Goal: Information Seeking & Learning: Learn about a topic

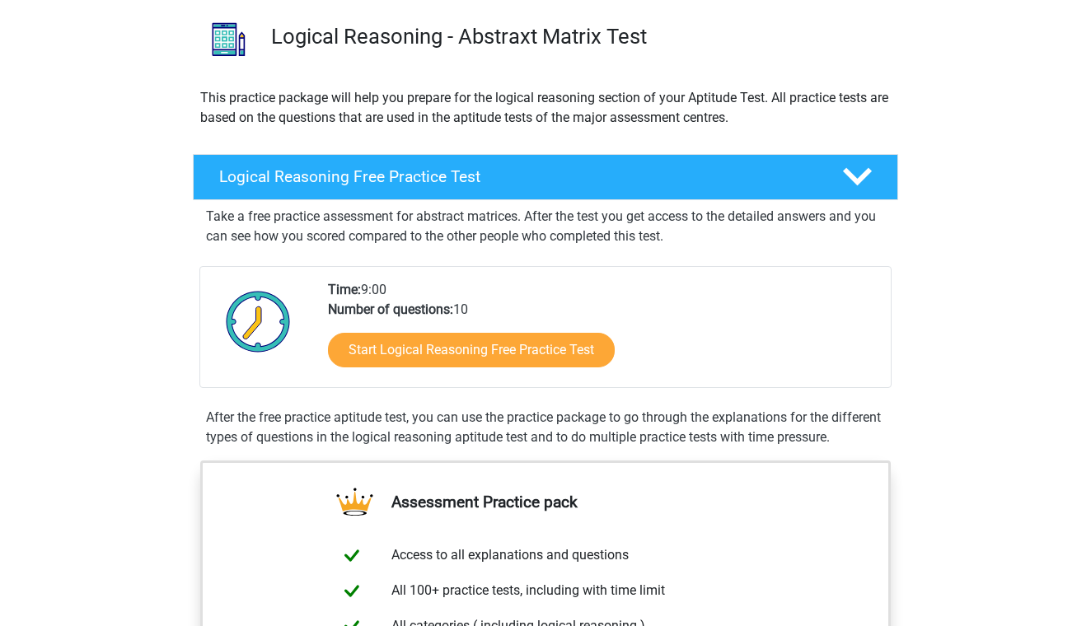
scroll to position [135, 0]
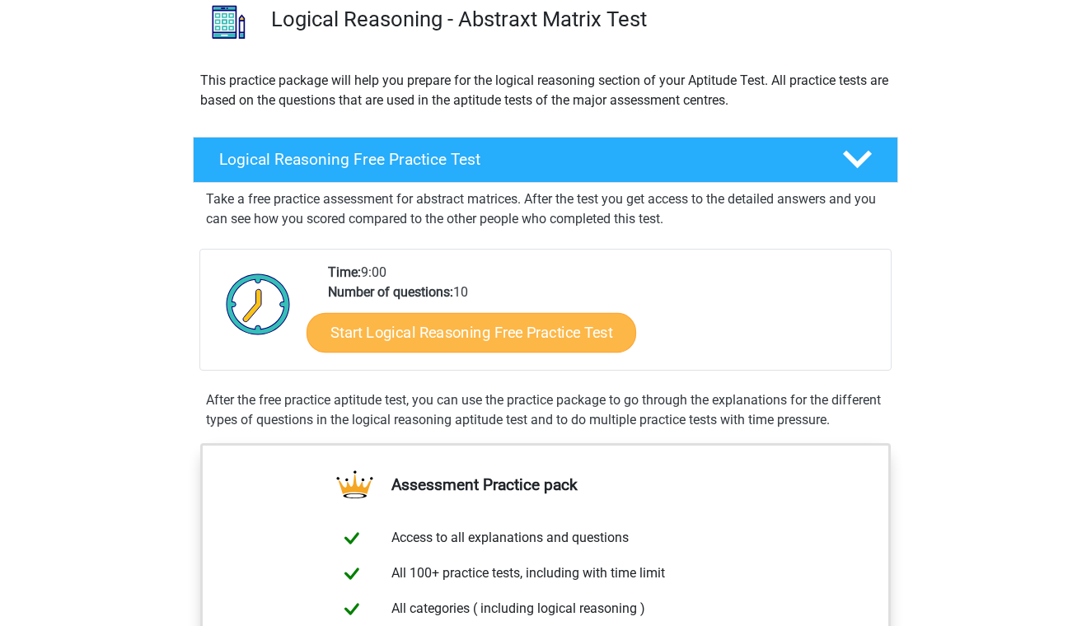
click at [390, 334] on link "Start Logical Reasoning Free Practice Test" at bounding box center [470, 332] width 329 height 40
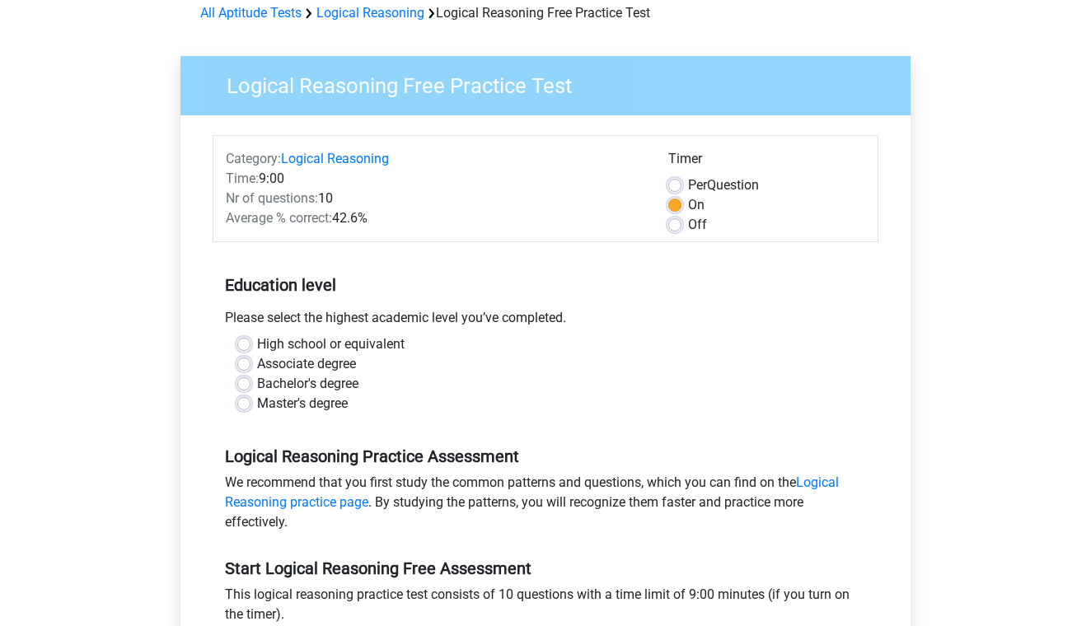
scroll to position [85, 0]
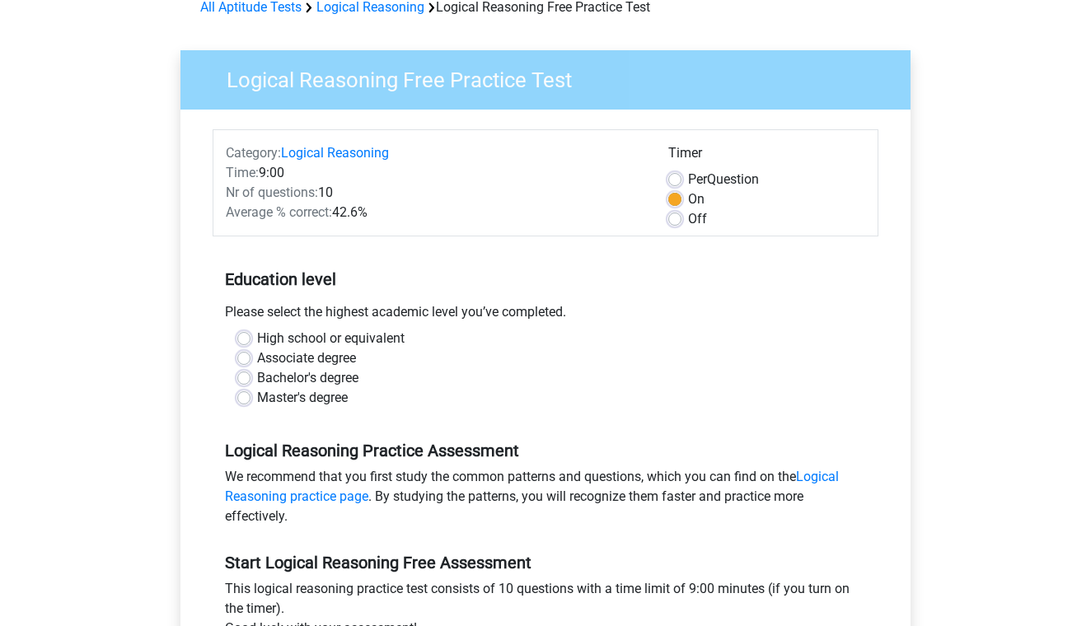
click at [343, 401] on label "Master's degree" at bounding box center [302, 398] width 91 height 20
click at [250, 401] on input "Master's degree" at bounding box center [243, 396] width 13 height 16
radio input "true"
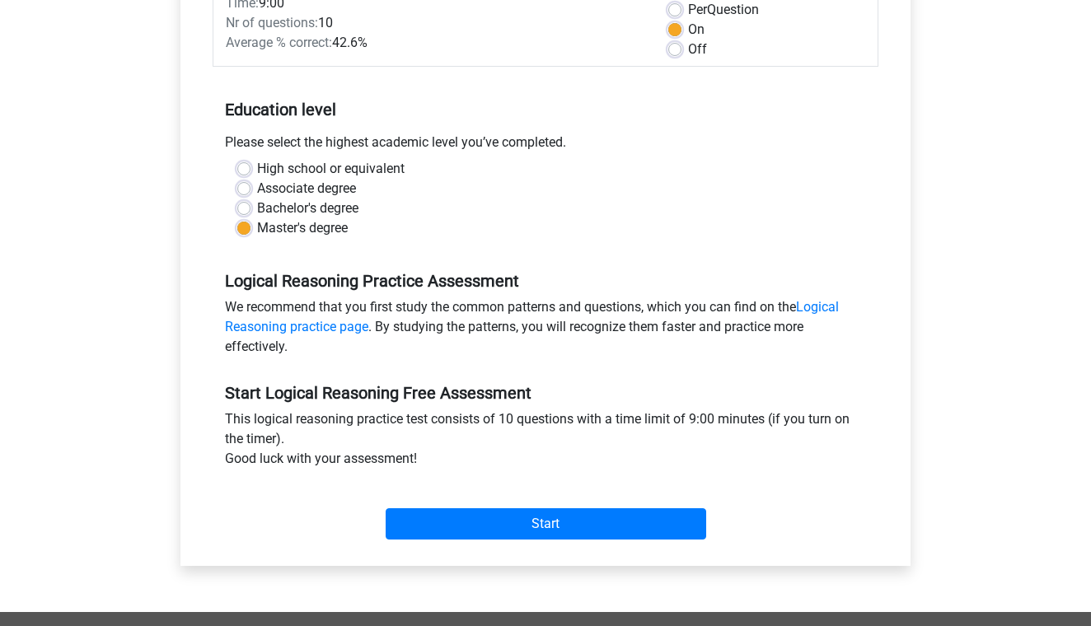
scroll to position [256, 0]
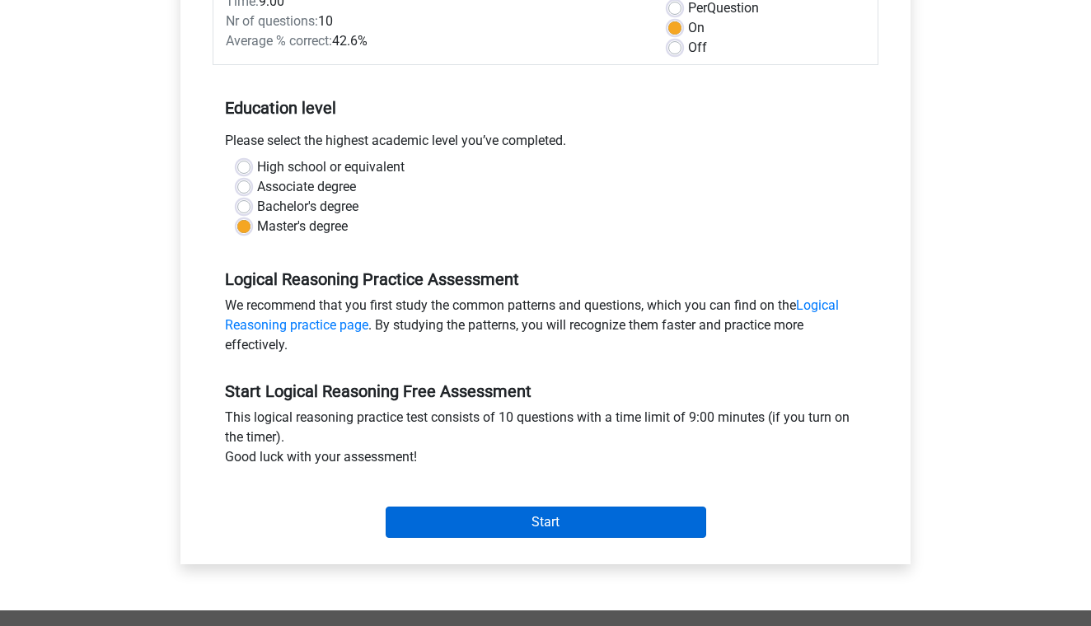
click at [456, 518] on input "Start" at bounding box center [545, 522] width 320 height 31
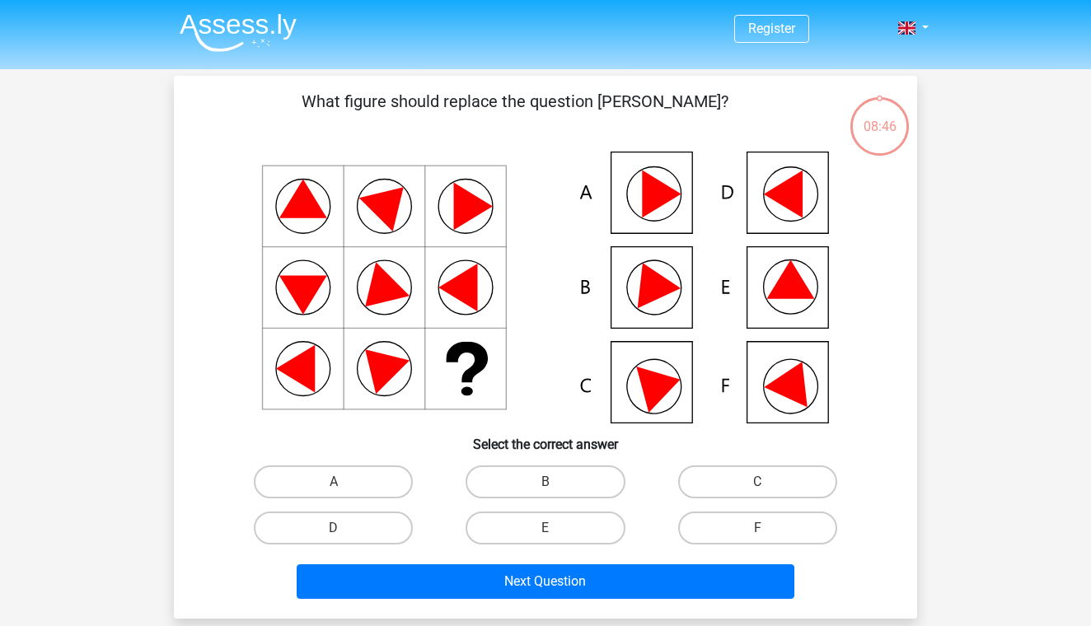
click at [662, 284] on icon at bounding box center [650, 280] width 59 height 55
click at [555, 470] on label "B" at bounding box center [544, 481] width 159 height 33
click at [555, 482] on input "B" at bounding box center [550, 487] width 11 height 11
radio input "true"
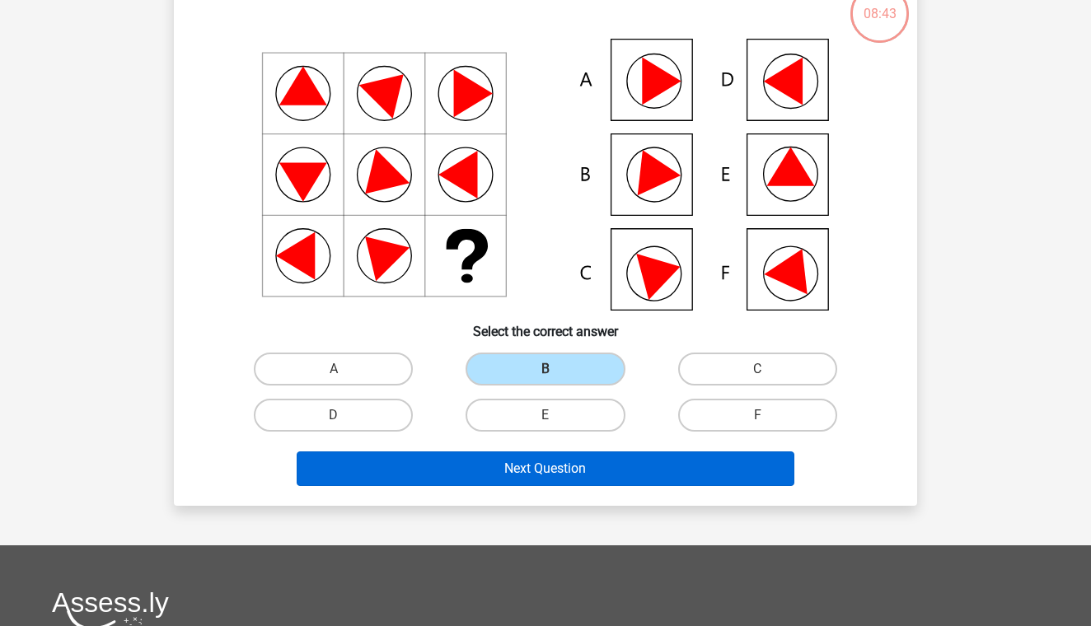
click at [555, 470] on button "Next Question" at bounding box center [546, 468] width 498 height 35
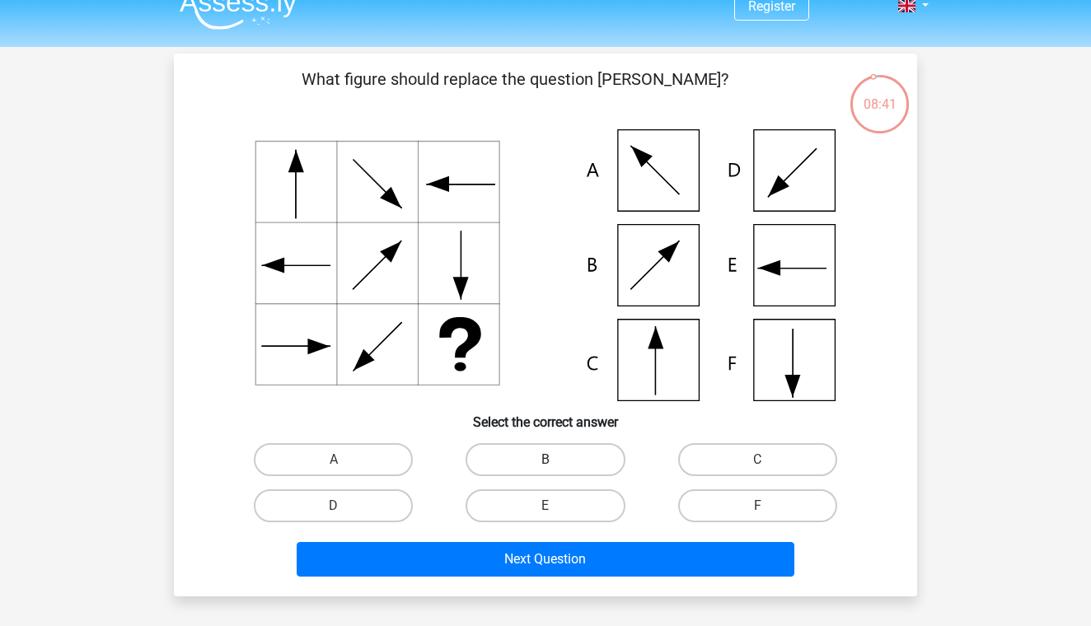
scroll to position [22, 0]
click at [752, 451] on label "C" at bounding box center [757, 459] width 159 height 33
click at [757, 460] on input "C" at bounding box center [762, 465] width 11 height 11
radio input "true"
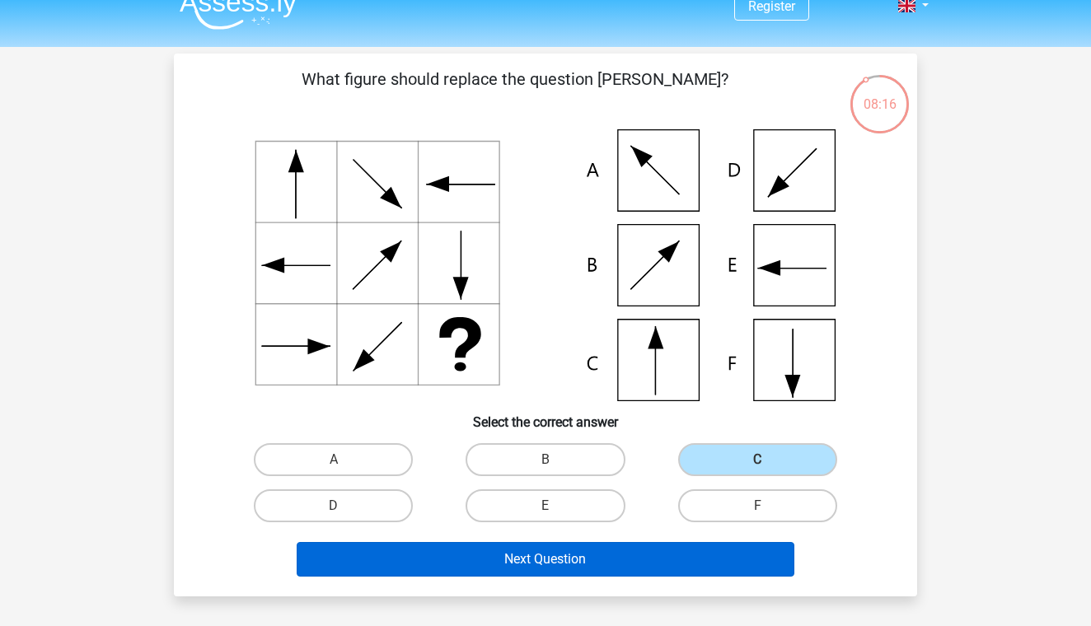
click at [606, 558] on button "Next Question" at bounding box center [546, 559] width 498 height 35
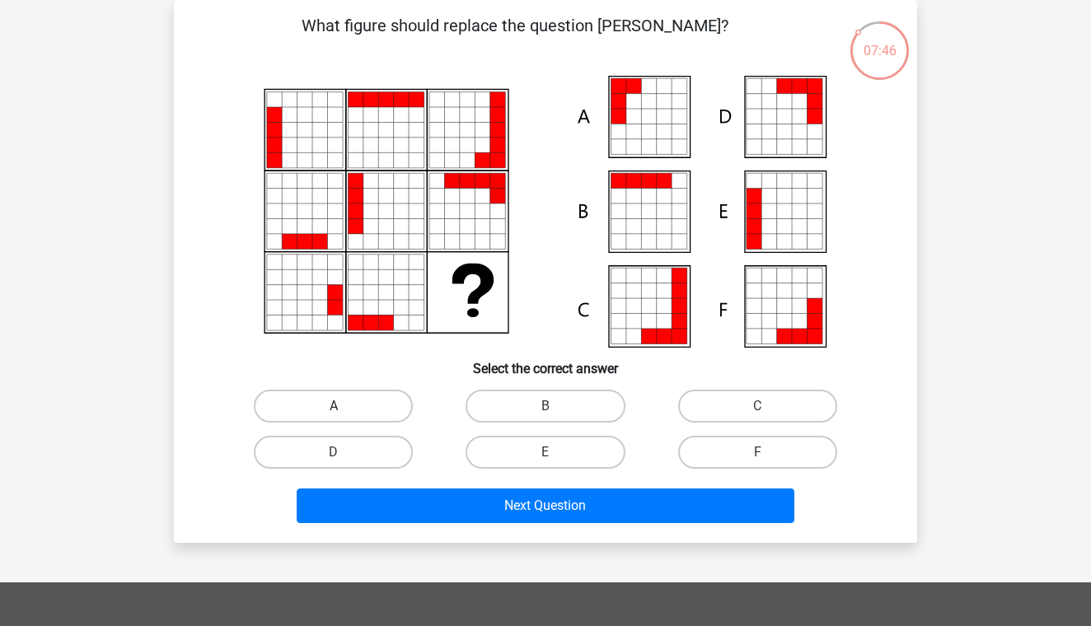
click at [352, 409] on label "A" at bounding box center [333, 406] width 159 height 33
click at [344, 409] on input "A" at bounding box center [339, 411] width 11 height 11
radio input "true"
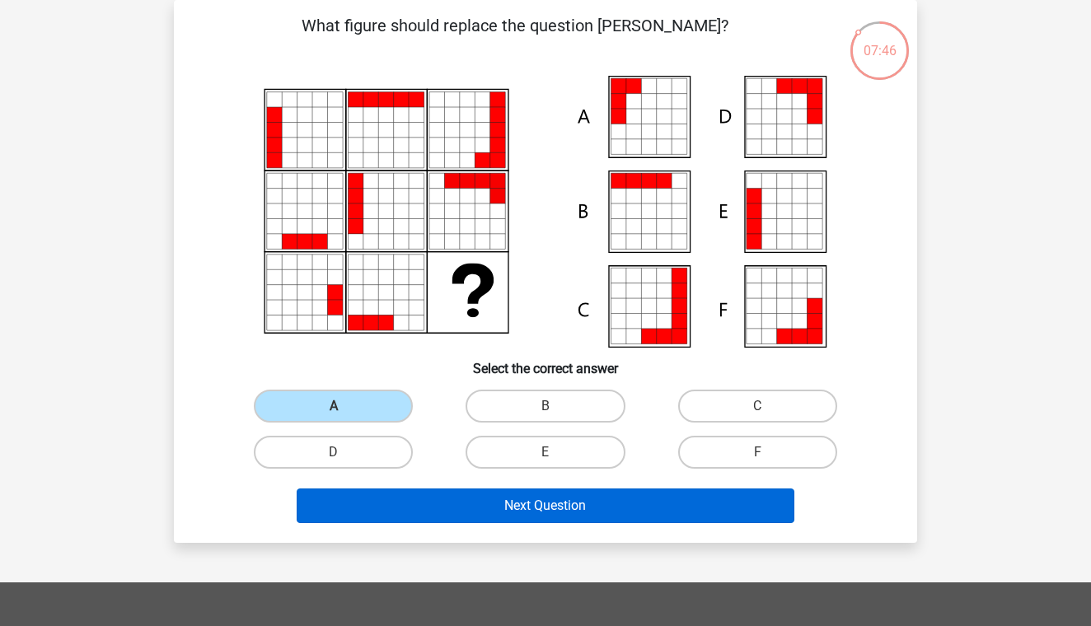
click at [432, 498] on button "Next Question" at bounding box center [546, 505] width 498 height 35
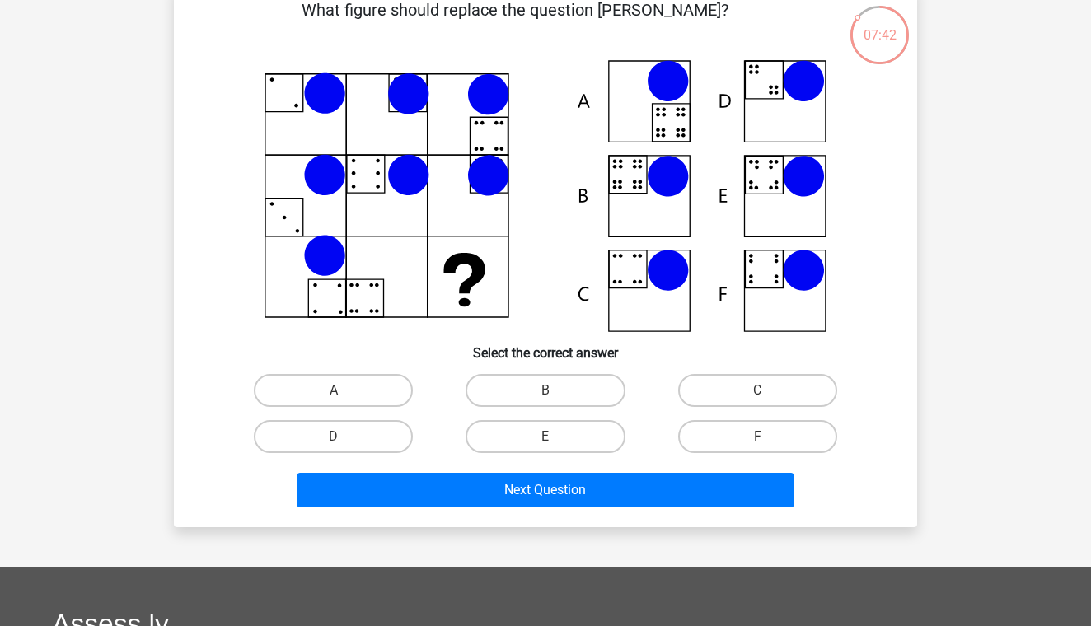
scroll to position [86, 0]
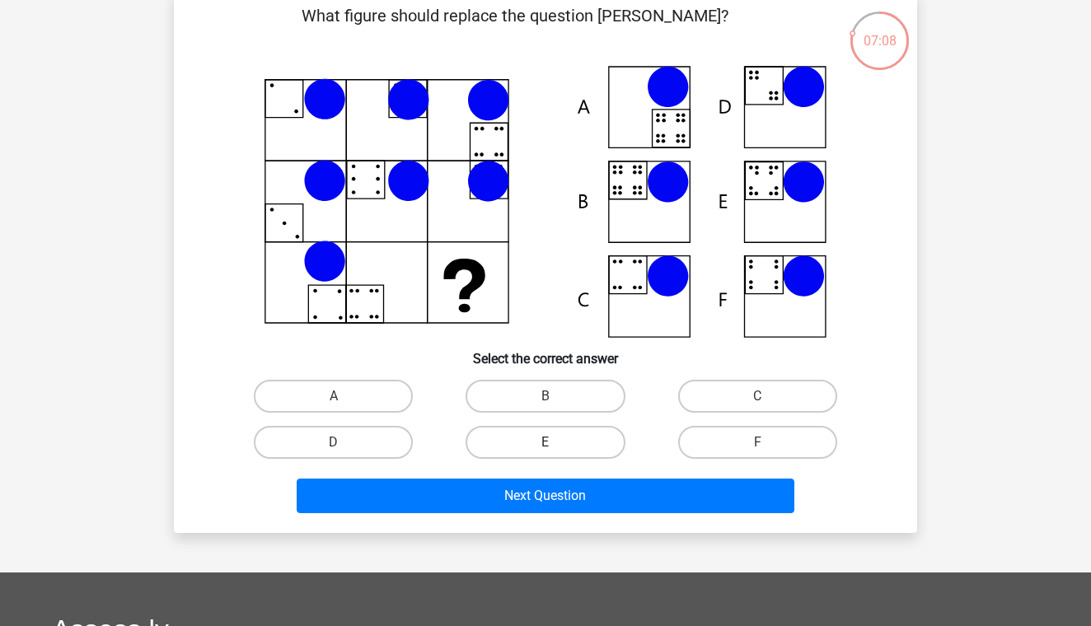
click at [573, 443] on label "E" at bounding box center [544, 442] width 159 height 33
click at [556, 443] on input "E" at bounding box center [550, 447] width 11 height 11
radio input "true"
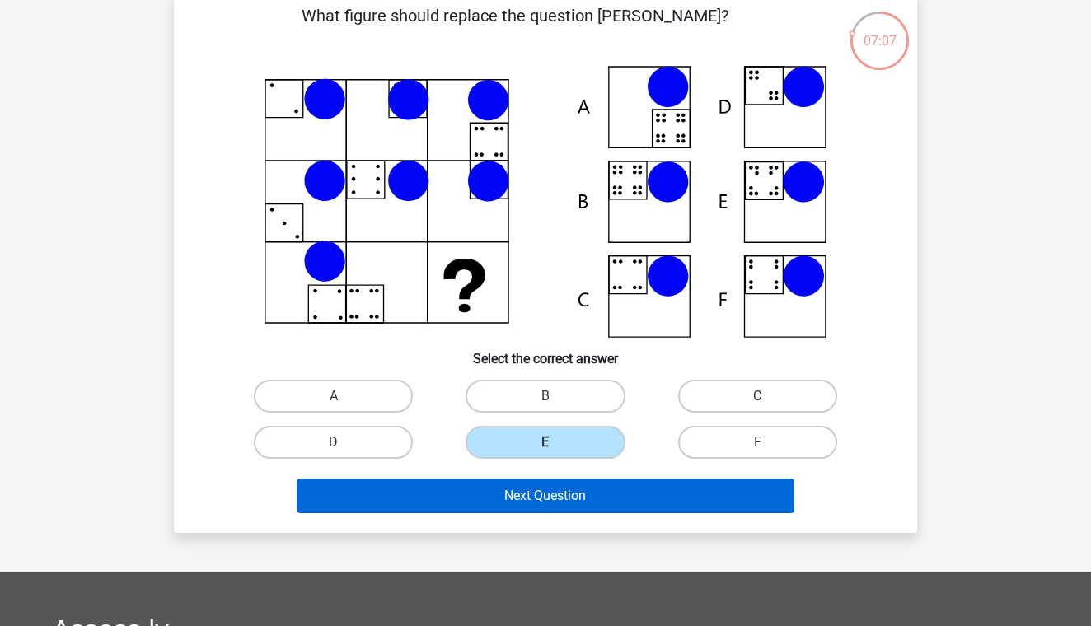
click at [563, 503] on button "Next Question" at bounding box center [546, 496] width 498 height 35
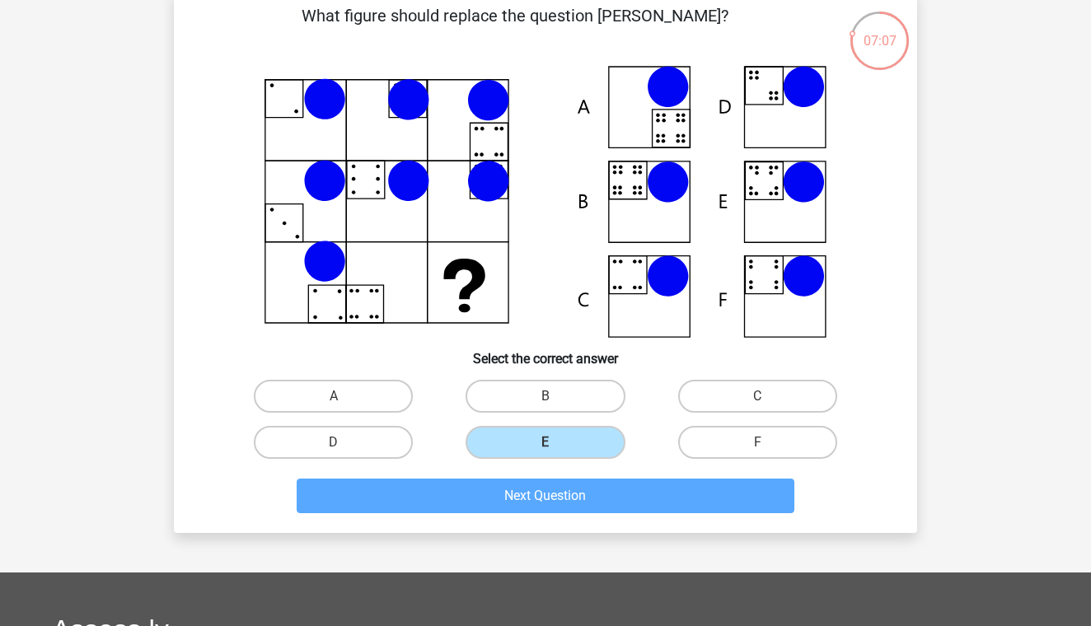
scroll to position [76, 0]
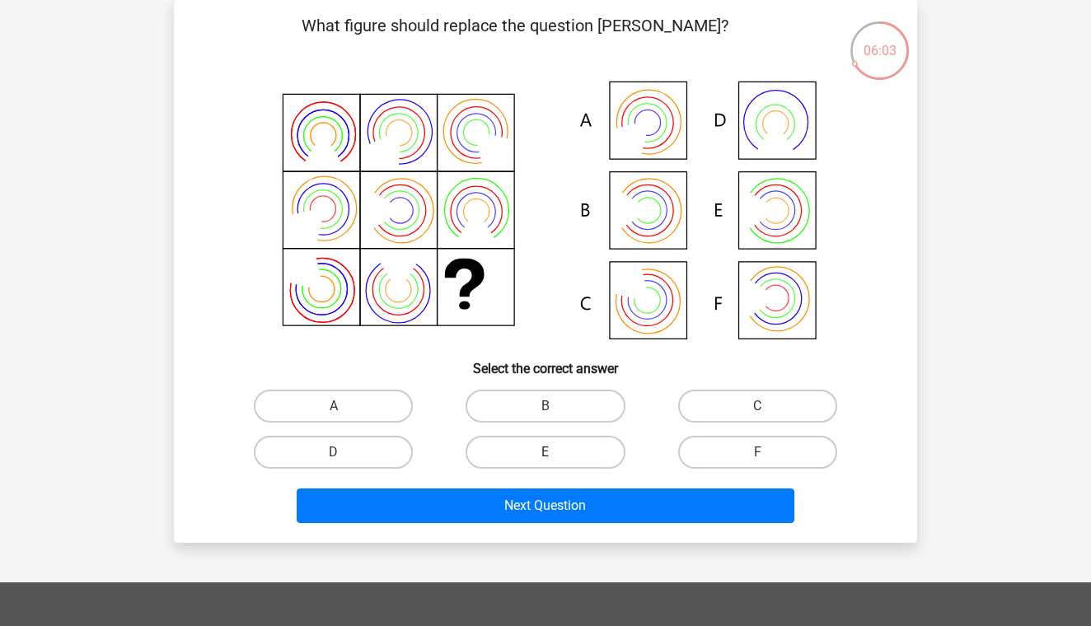
click at [578, 447] on label "E" at bounding box center [544, 452] width 159 height 33
click at [556, 452] on input "E" at bounding box center [550, 457] width 11 height 11
radio input "true"
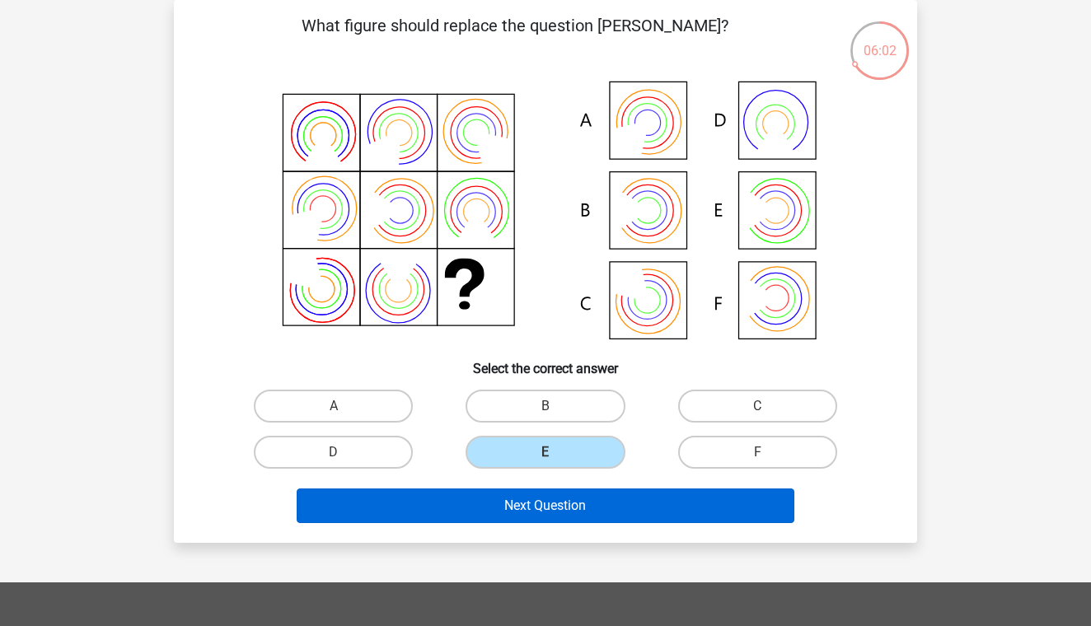
click at [592, 511] on button "Next Question" at bounding box center [546, 505] width 498 height 35
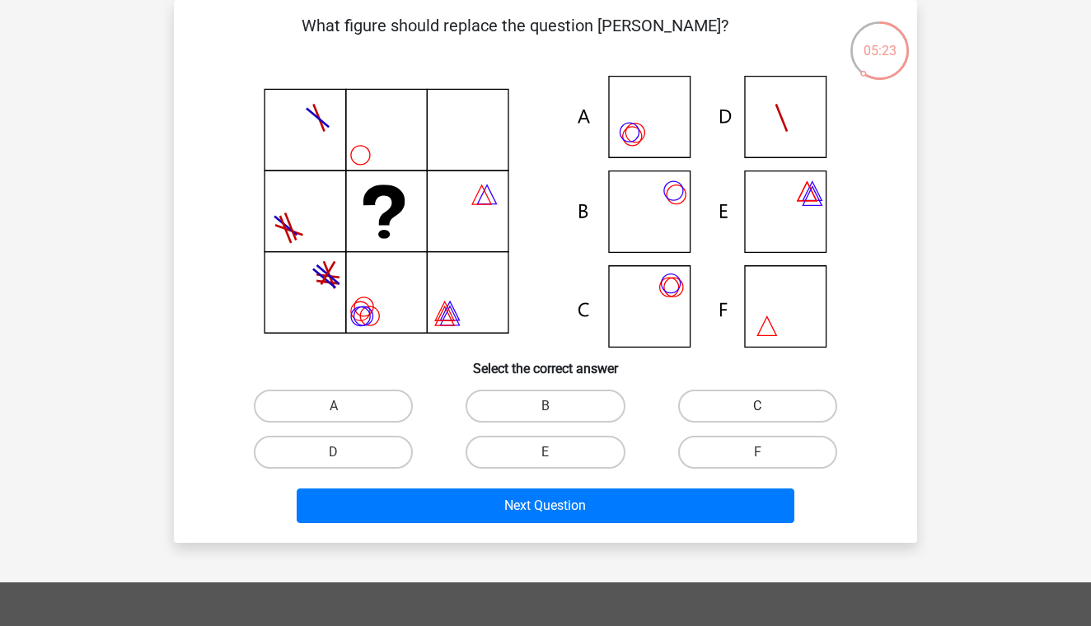
click at [719, 416] on label "C" at bounding box center [757, 406] width 159 height 33
click at [757, 416] on input "C" at bounding box center [762, 411] width 11 height 11
radio input "true"
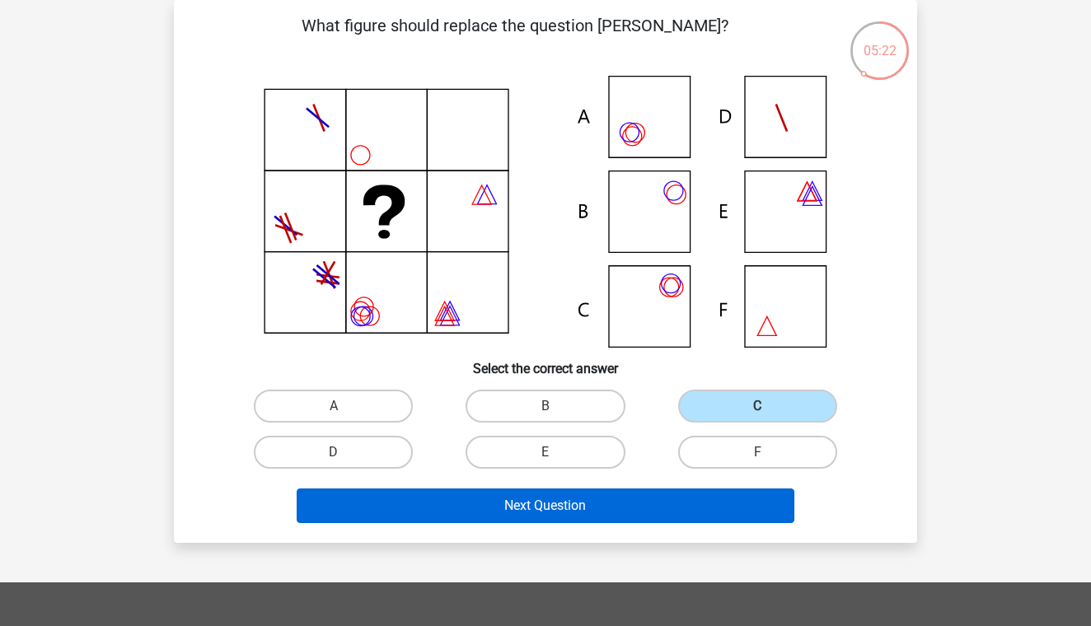
click at [655, 507] on button "Next Question" at bounding box center [546, 505] width 498 height 35
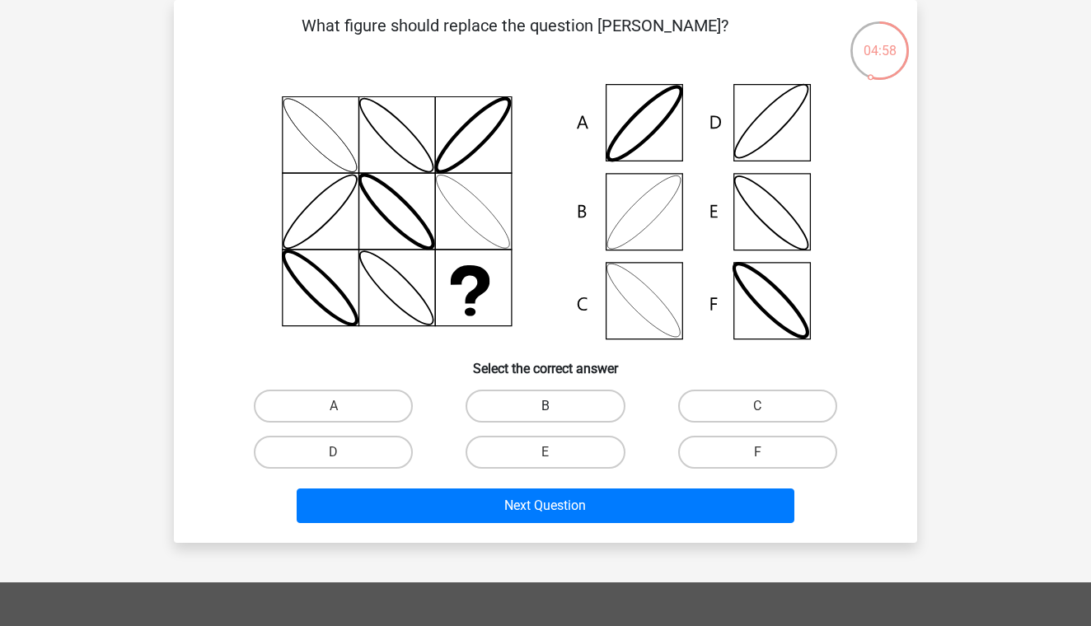
click at [523, 406] on label "B" at bounding box center [544, 406] width 159 height 33
click at [545, 406] on input "B" at bounding box center [550, 411] width 11 height 11
radio input "true"
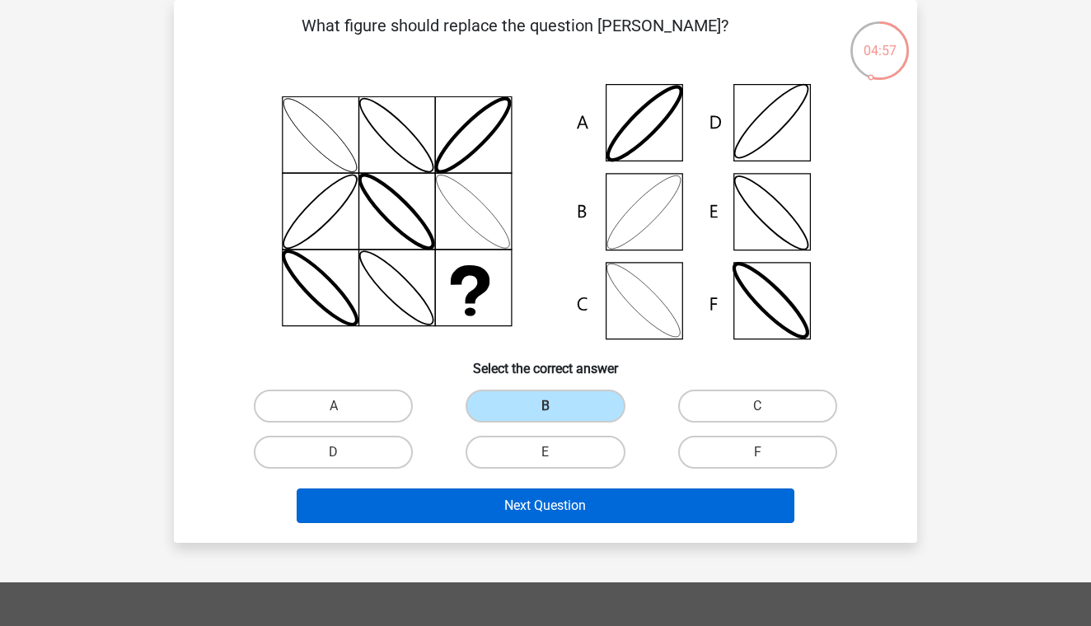
click at [516, 496] on button "Next Question" at bounding box center [546, 505] width 498 height 35
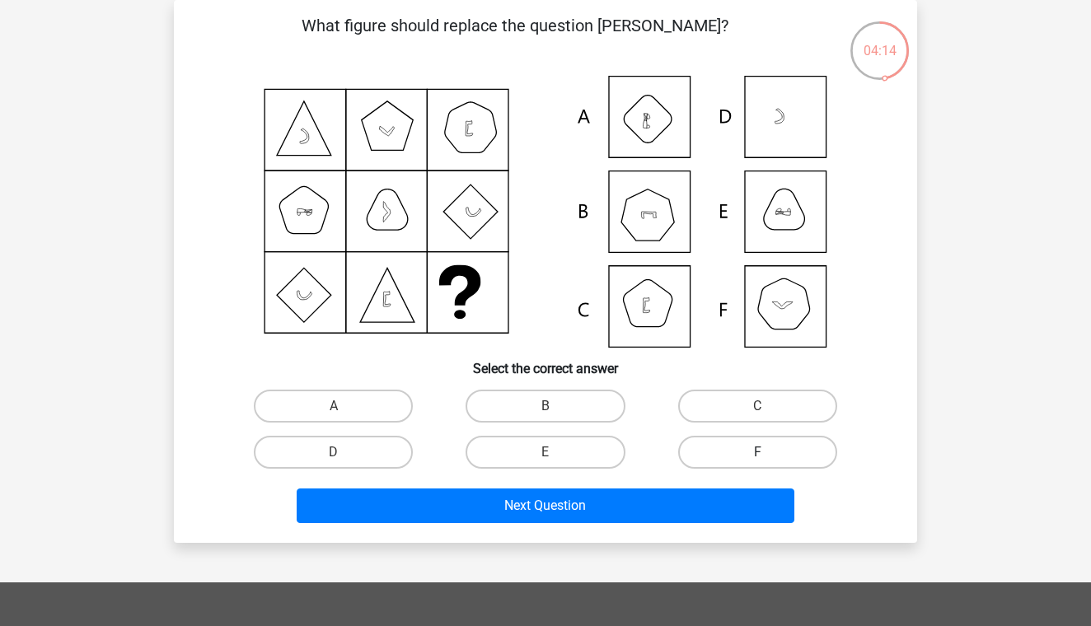
click at [722, 446] on label "F" at bounding box center [757, 452] width 159 height 33
click at [757, 452] on input "F" at bounding box center [762, 457] width 11 height 11
radio input "true"
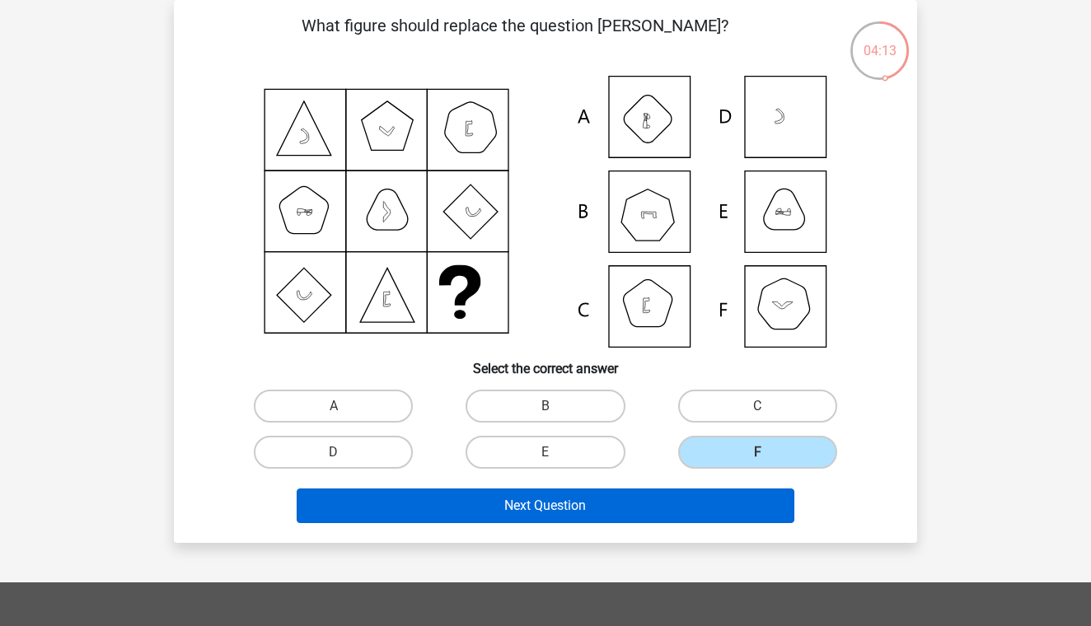
click at [701, 503] on button "Next Question" at bounding box center [546, 505] width 498 height 35
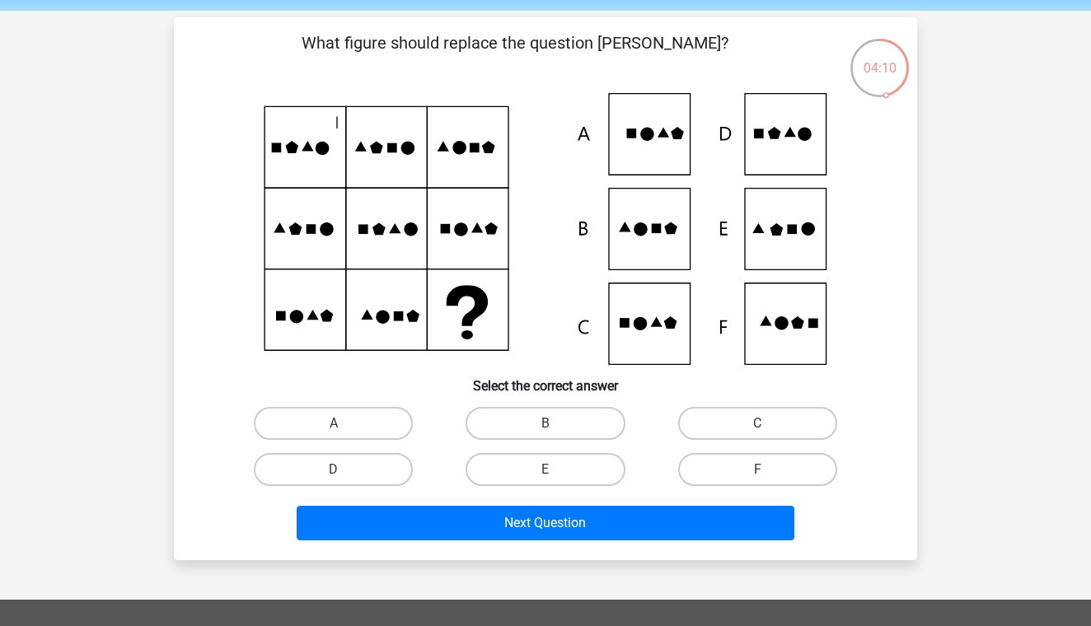
scroll to position [69, 0]
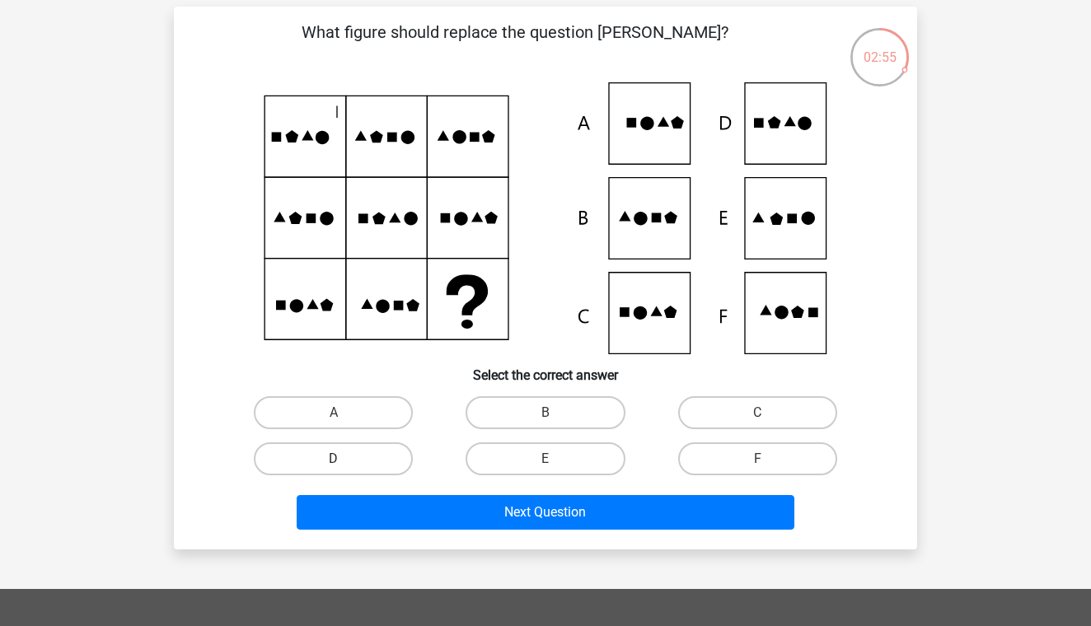
click at [382, 462] on label "D" at bounding box center [333, 458] width 159 height 33
click at [344, 462] on input "D" at bounding box center [339, 464] width 11 height 11
radio input "true"
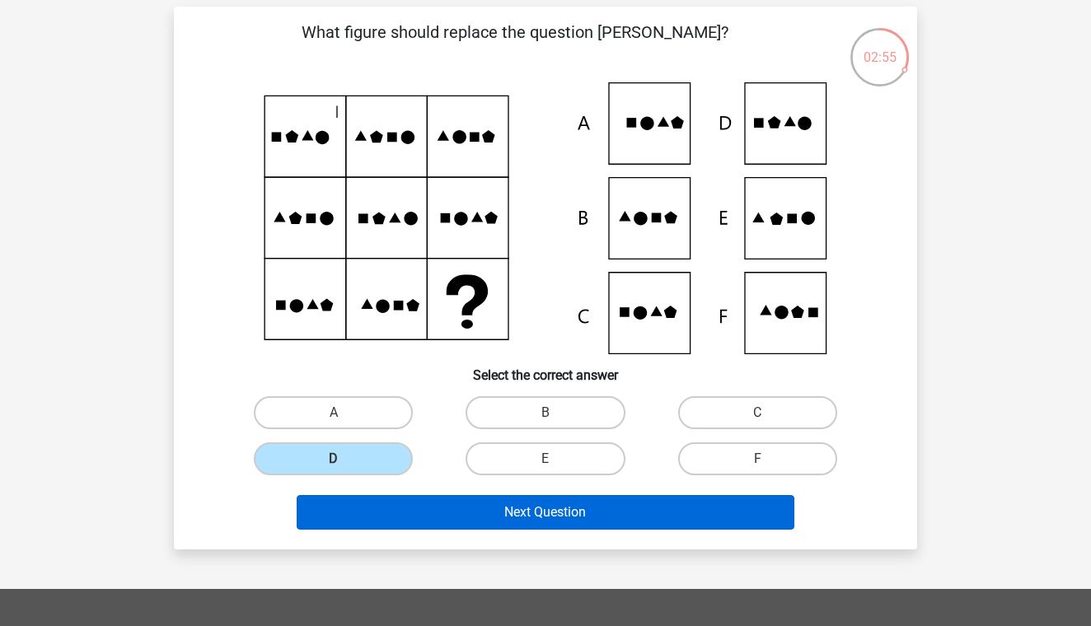
click at [469, 512] on button "Next Question" at bounding box center [546, 512] width 498 height 35
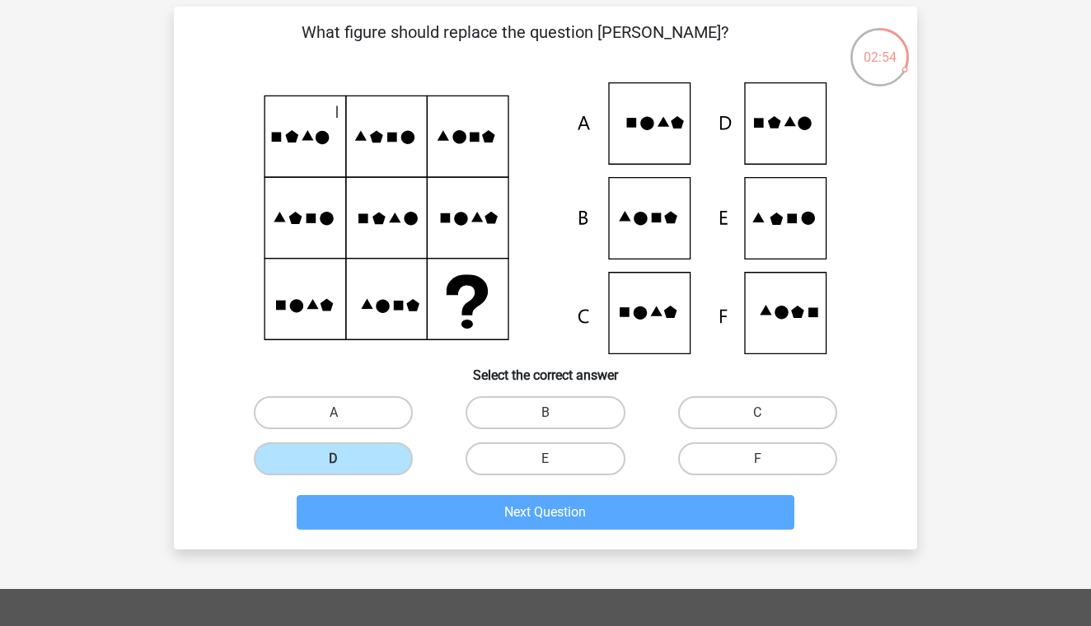
scroll to position [76, 0]
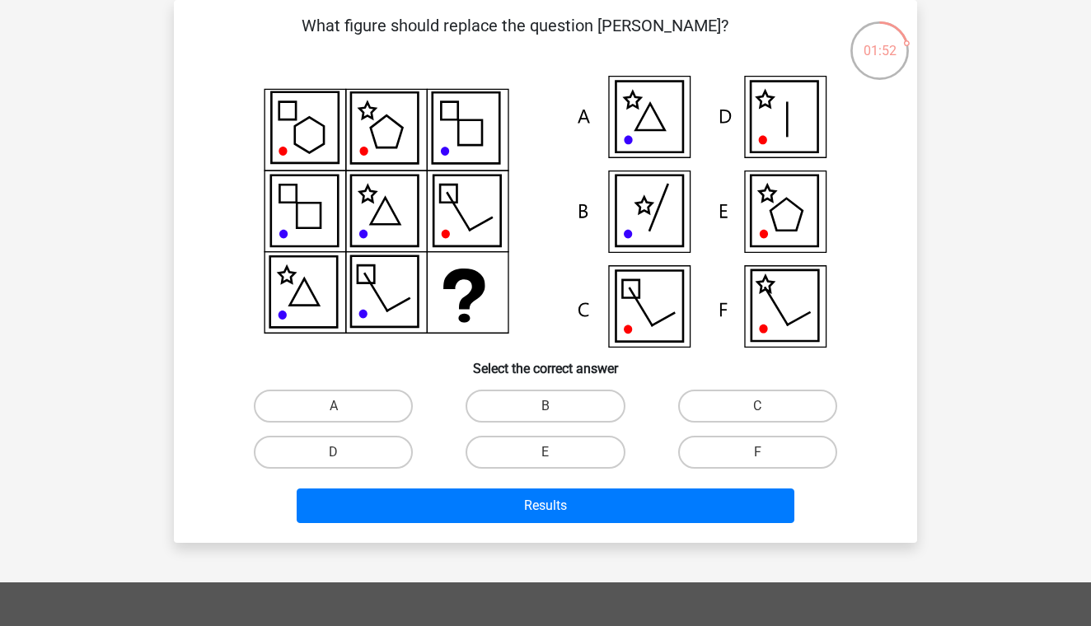
click at [726, 434] on div "F" at bounding box center [758, 452] width 212 height 46
click at [728, 446] on label "F" at bounding box center [757, 452] width 159 height 33
click at [757, 452] on input "F" at bounding box center [762, 457] width 11 height 11
radio input "true"
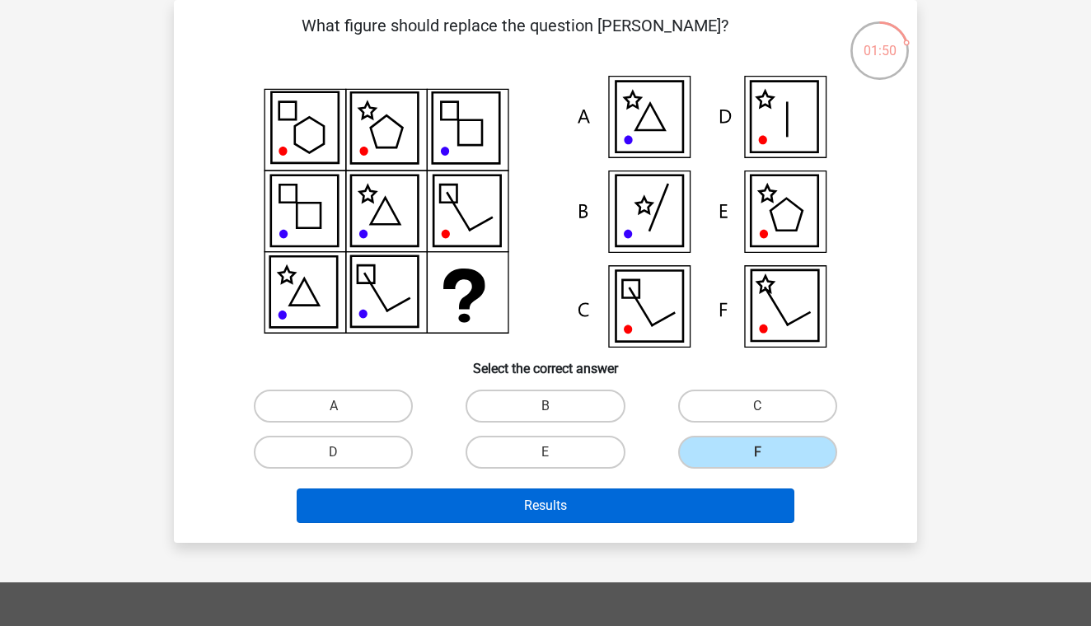
click at [703, 507] on button "Results" at bounding box center [546, 505] width 498 height 35
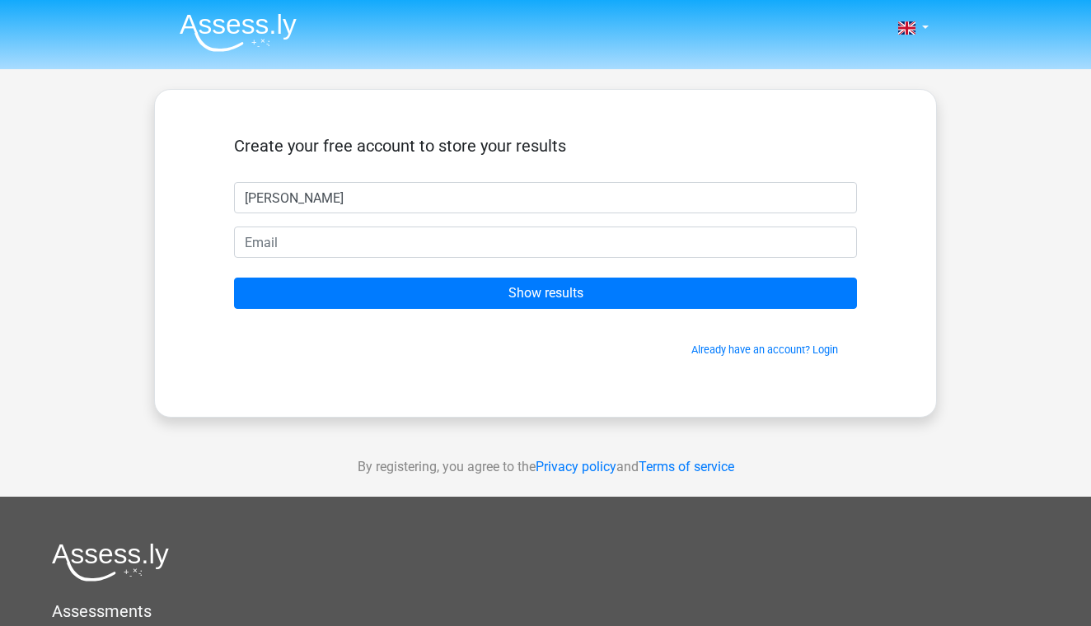
type input "Nathalie"
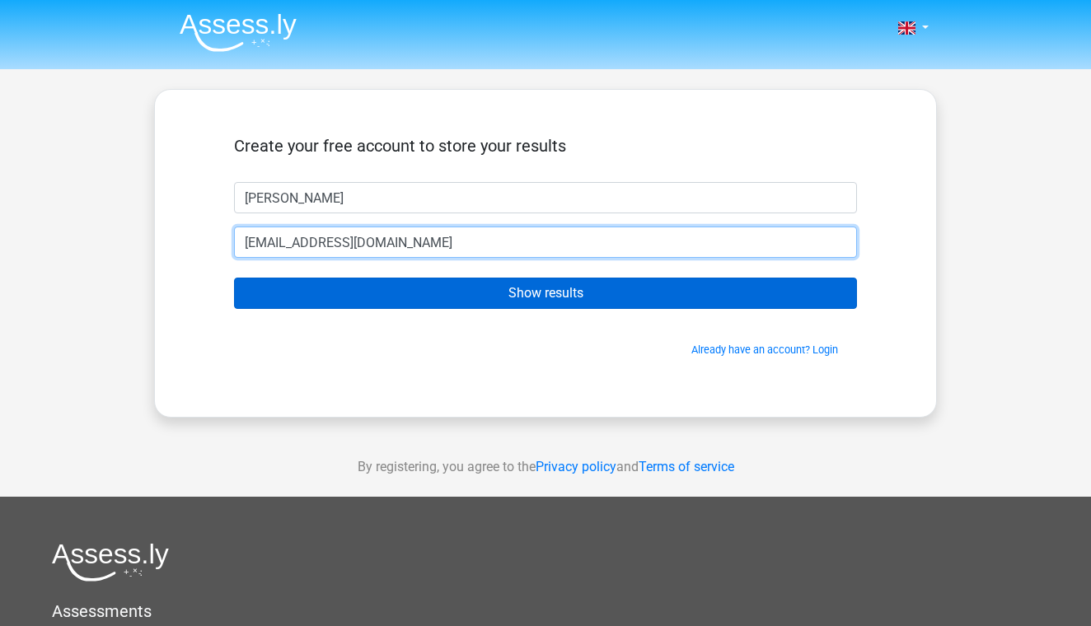
type input "natte.03a@hotmail.com"
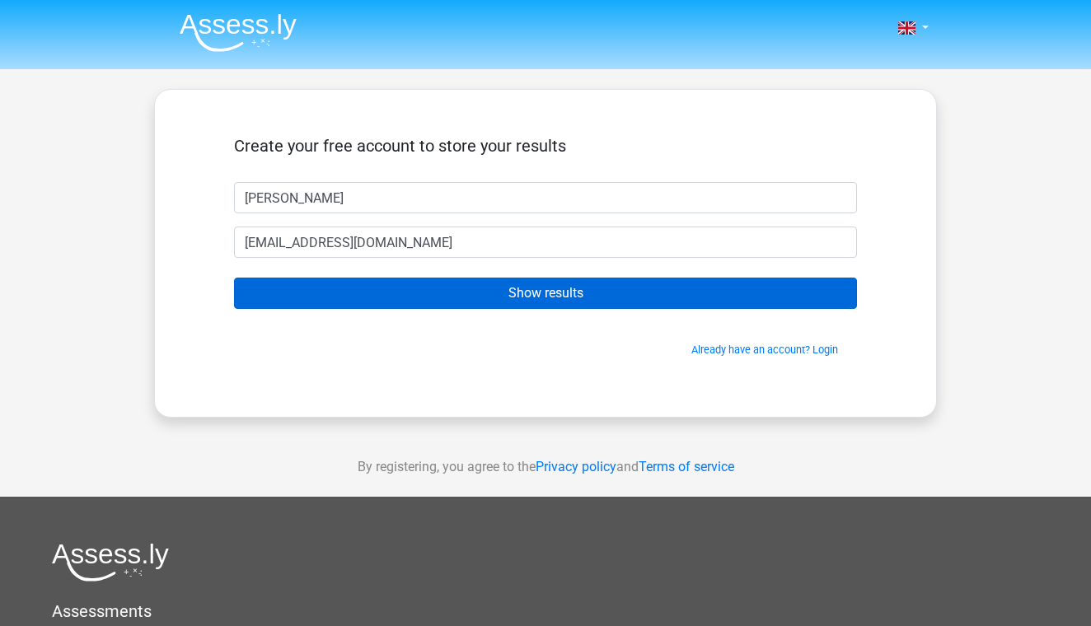
click at [609, 300] on input "Show results" at bounding box center [545, 293] width 623 height 31
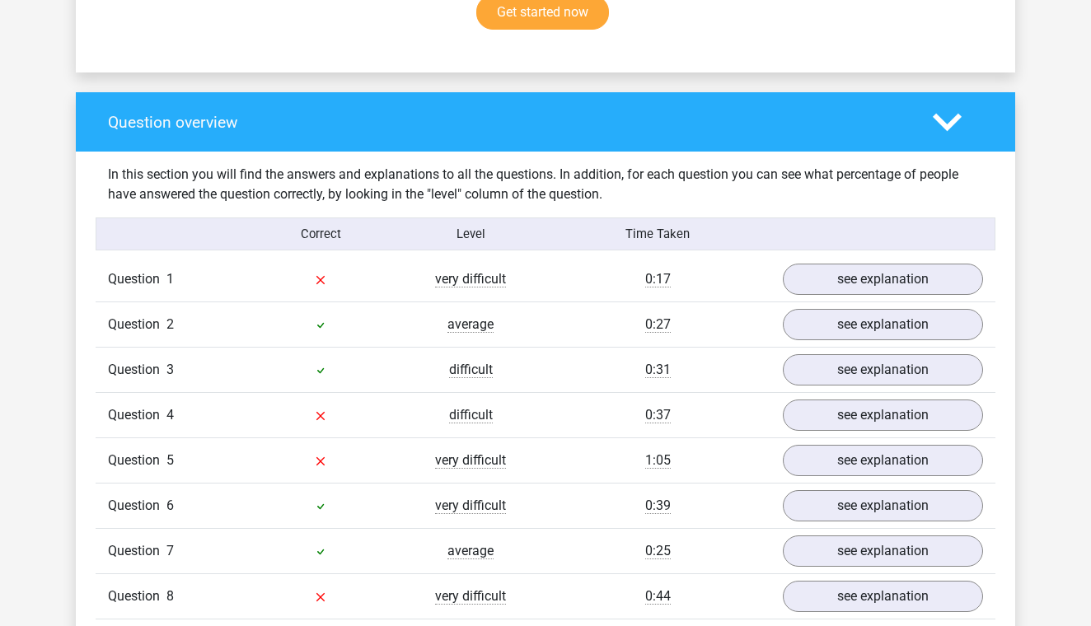
scroll to position [1133, 0]
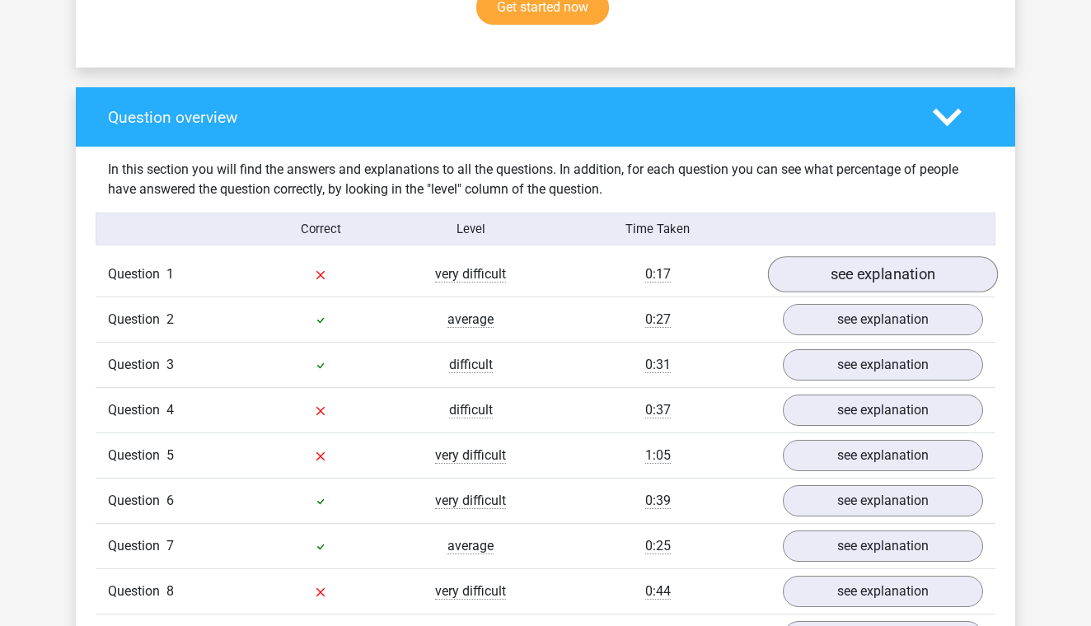
click at [796, 278] on link "see explanation" at bounding box center [883, 274] width 230 height 36
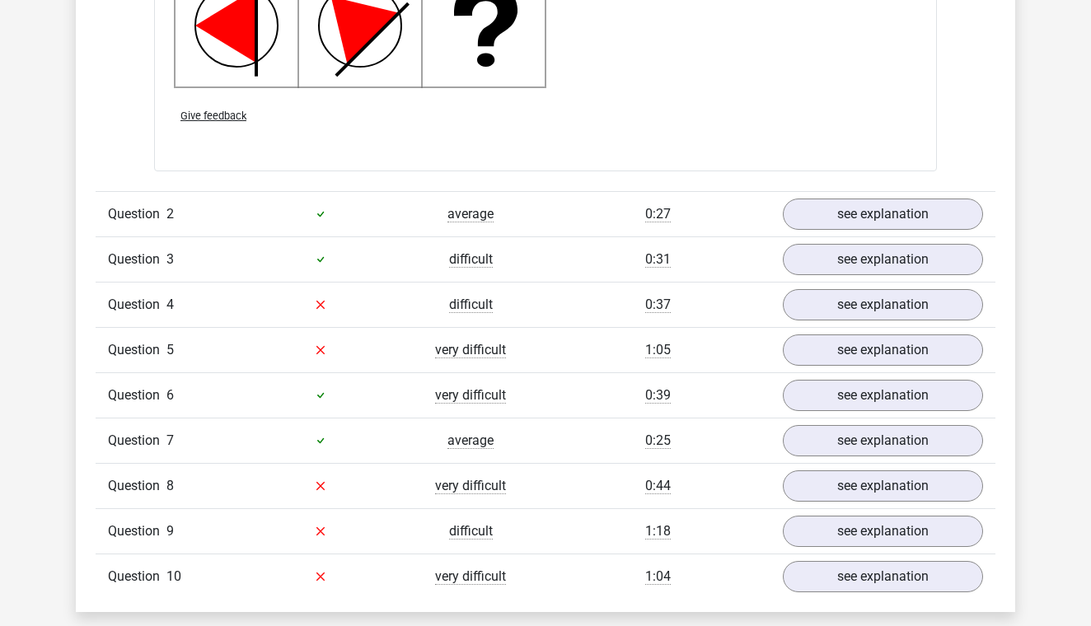
scroll to position [2294, 0]
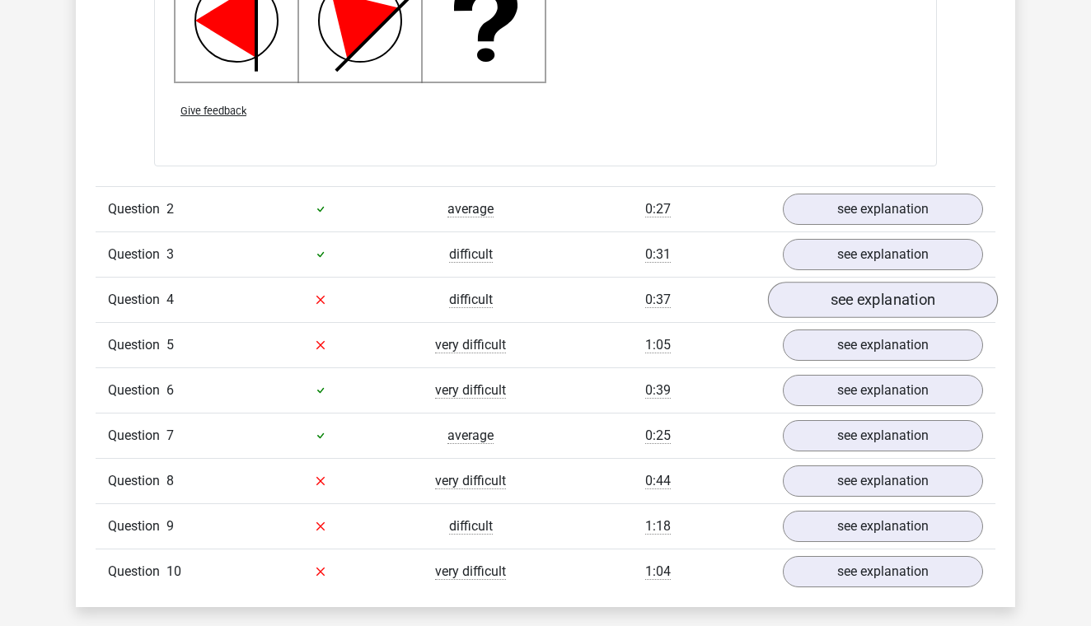
click at [883, 301] on link "see explanation" at bounding box center [883, 300] width 230 height 36
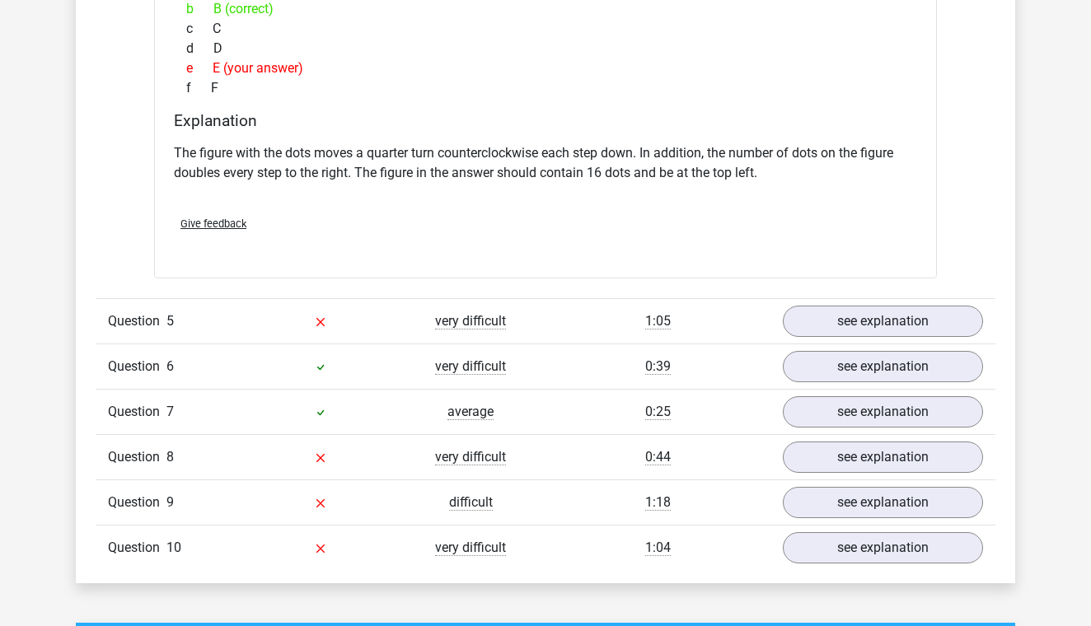
scroll to position [2983, 0]
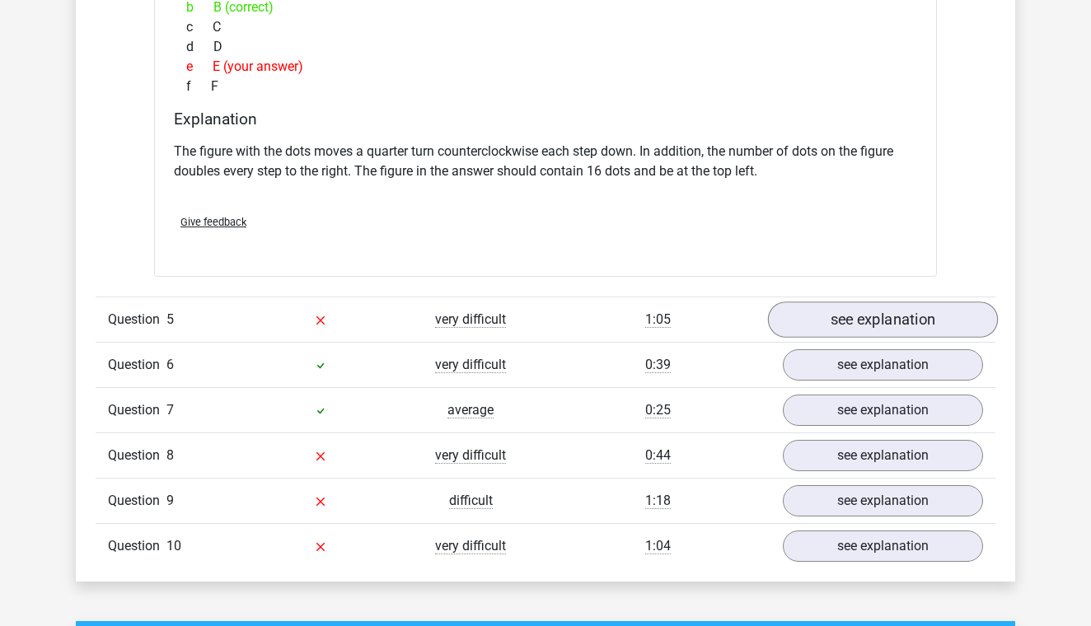
click at [876, 312] on link "see explanation" at bounding box center [883, 319] width 230 height 36
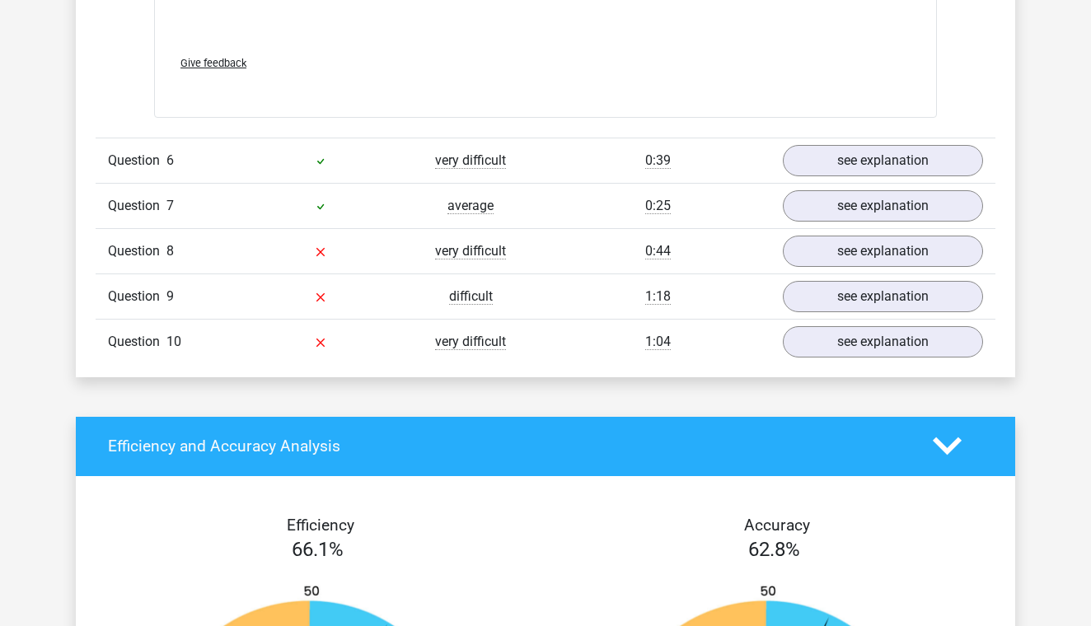
scroll to position [4286, 0]
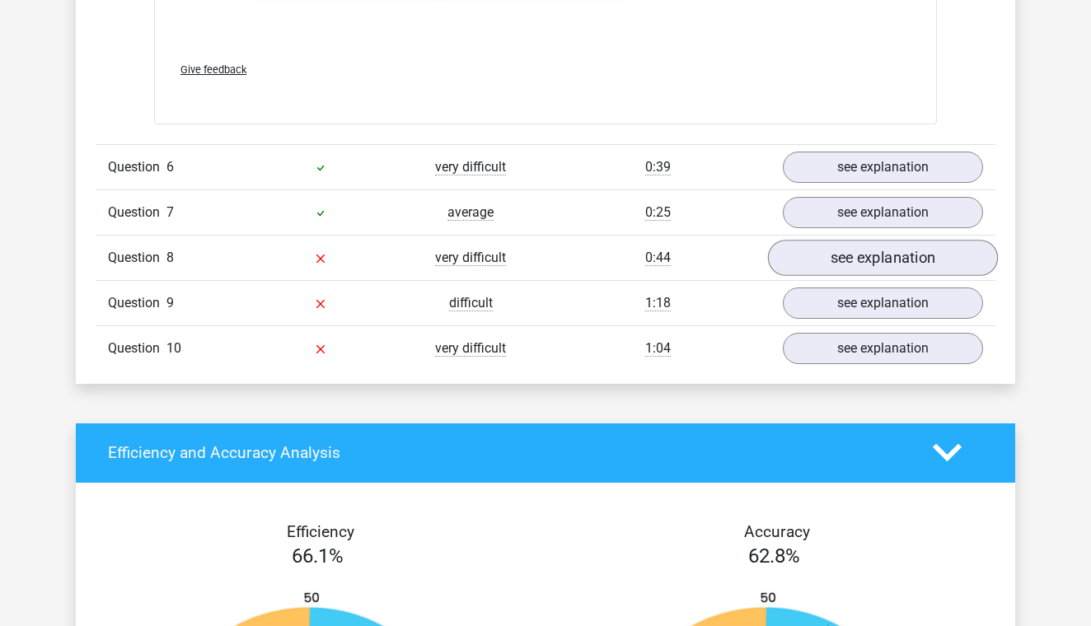
click at [866, 268] on link "see explanation" at bounding box center [883, 258] width 230 height 36
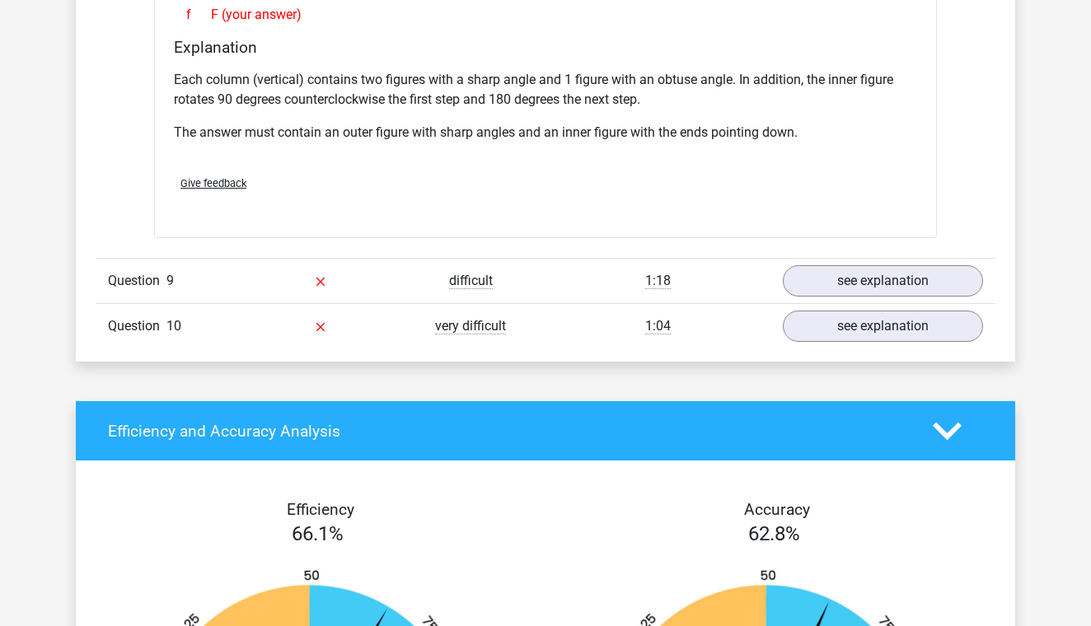
scroll to position [5021, 0]
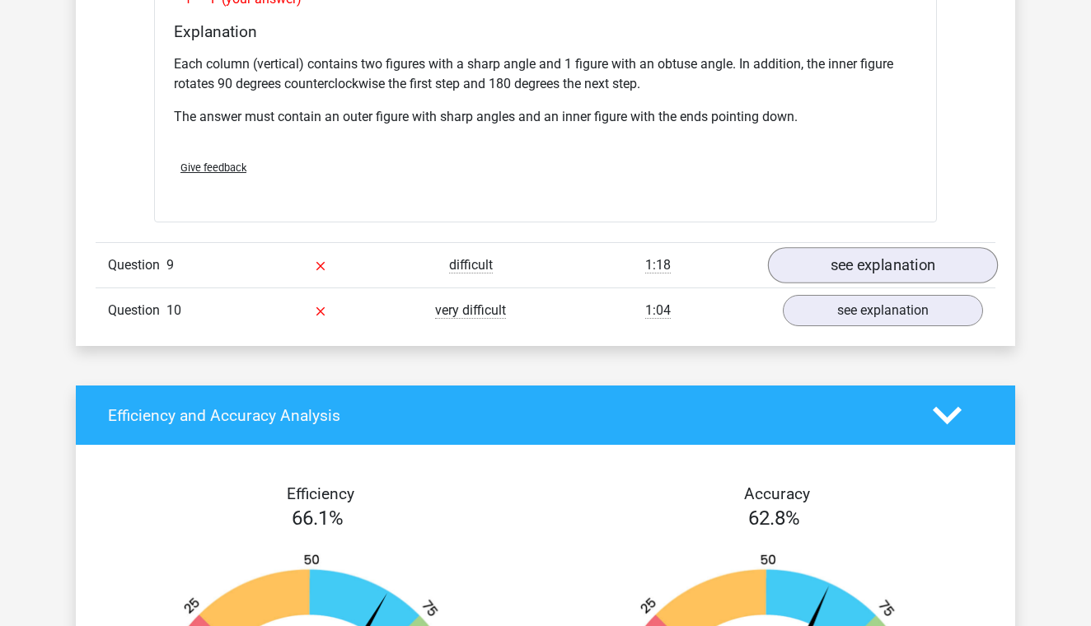
click at [863, 262] on link "see explanation" at bounding box center [883, 265] width 230 height 36
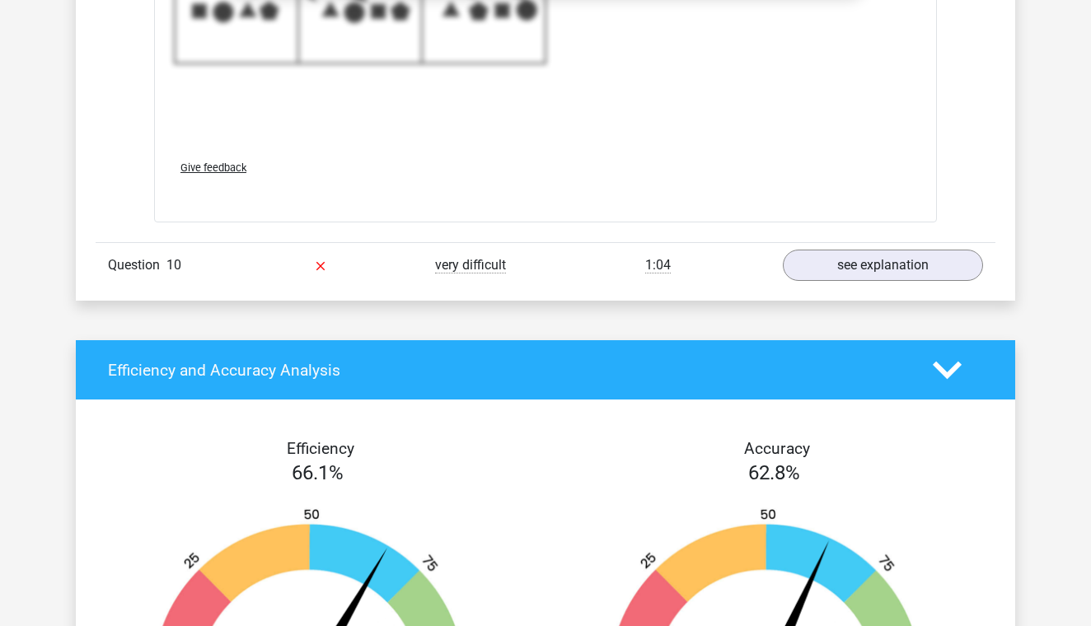
scroll to position [6194, 0]
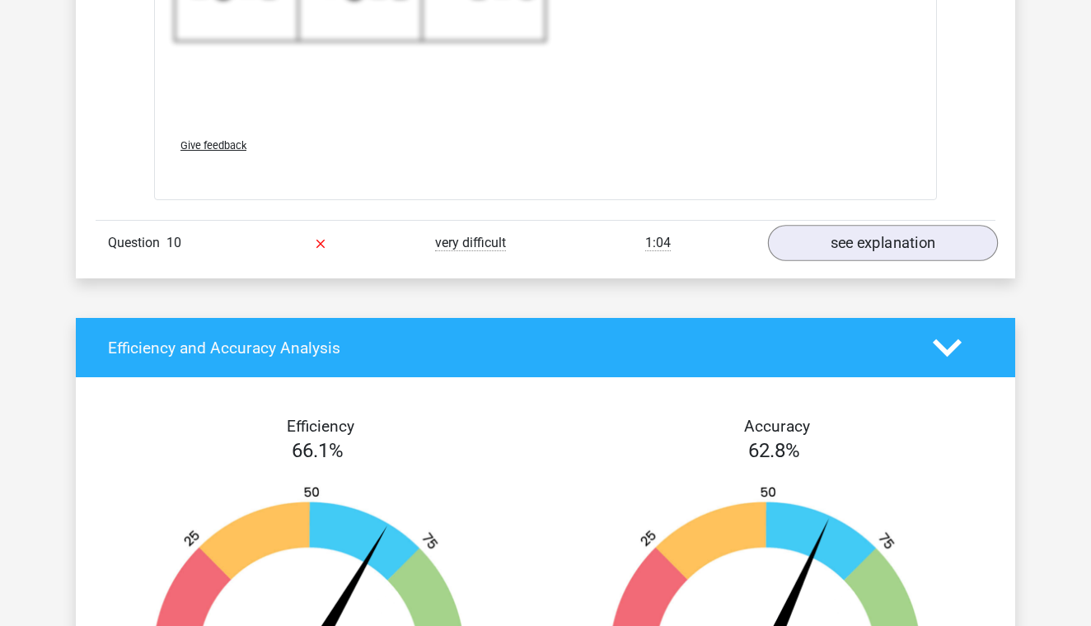
click at [861, 241] on link "see explanation" at bounding box center [883, 244] width 230 height 36
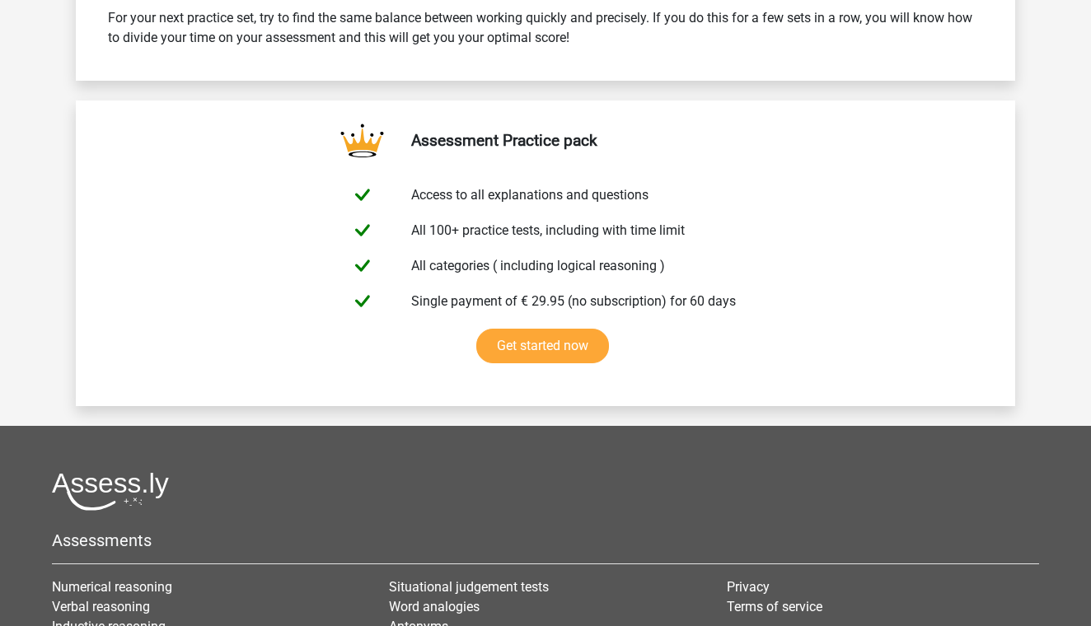
scroll to position [8392, 0]
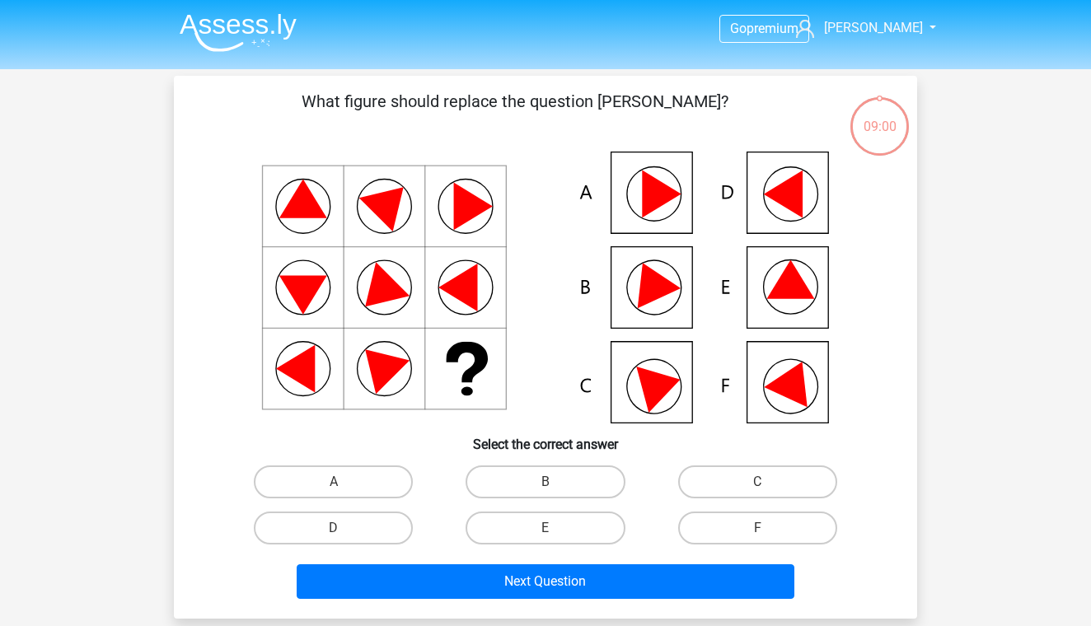
scroll to position [76, 0]
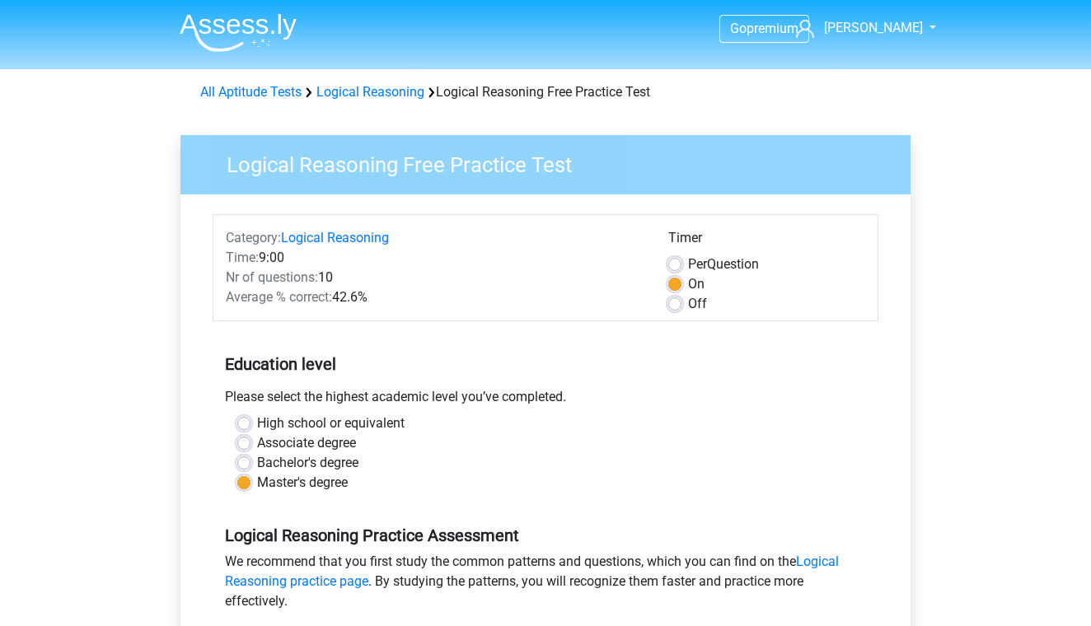
scroll to position [256, 0]
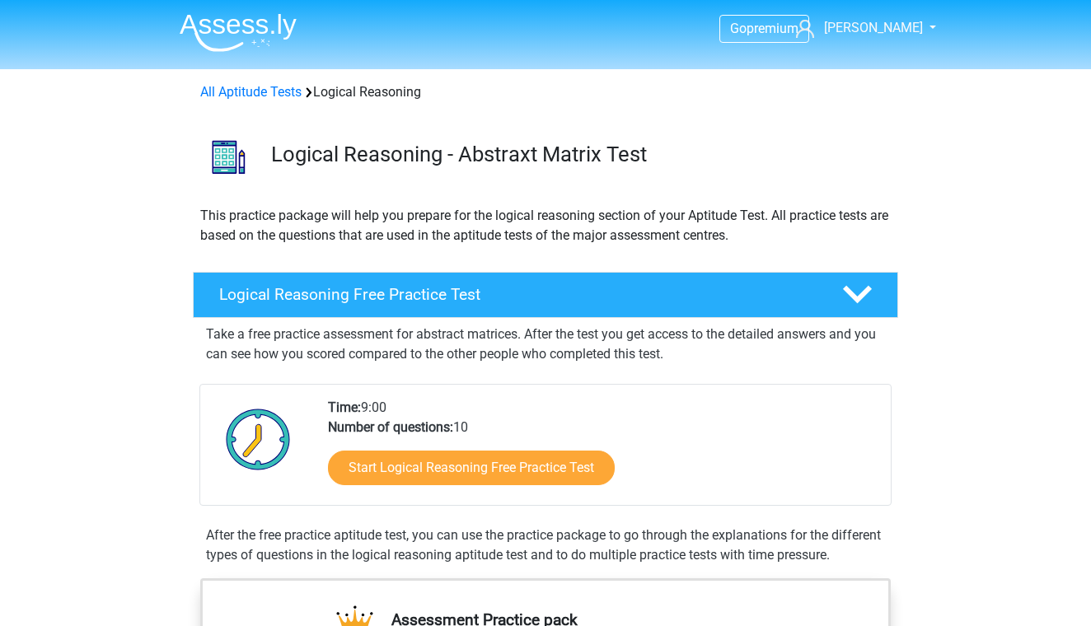
scroll to position [135, 0]
